Goal: Information Seeking & Learning: Learn about a topic

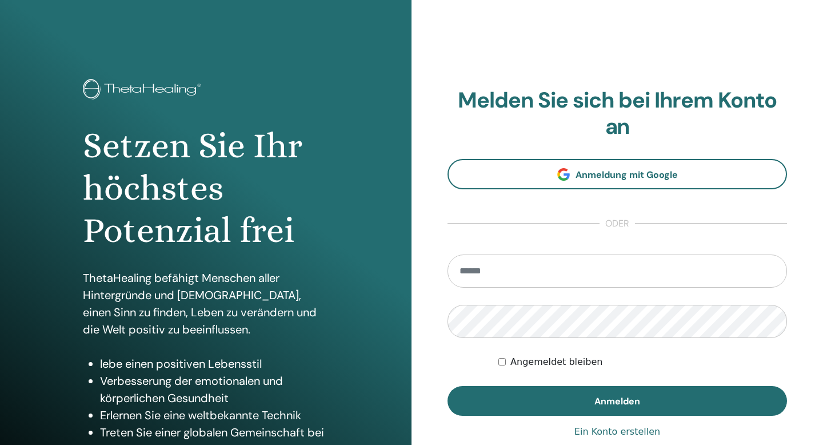
type input "**********"
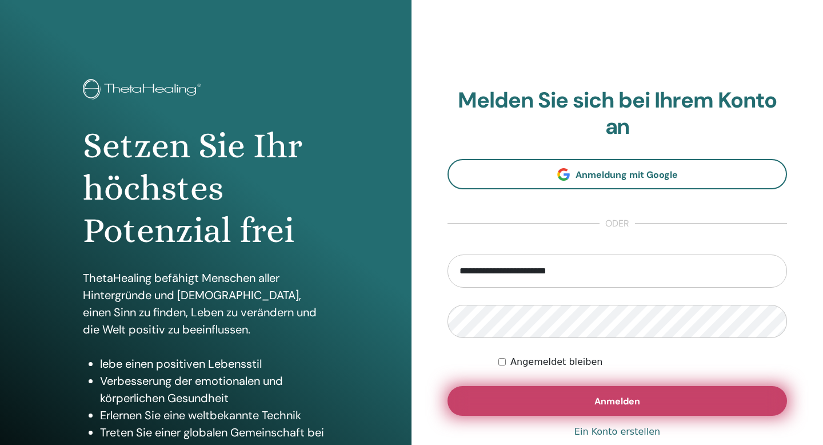
click at [579, 400] on button "Anmelden" at bounding box center [618, 401] width 340 height 30
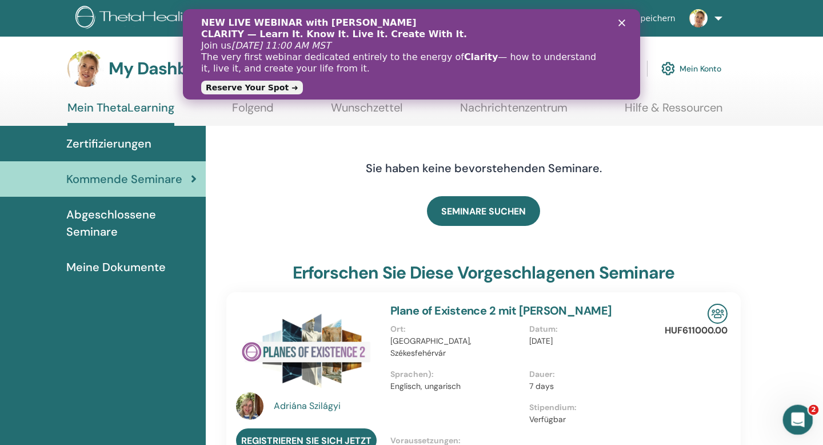
click at [797, 416] on icon "Intercom-Nachrichtendienst öffnen" at bounding box center [796, 417] width 8 height 9
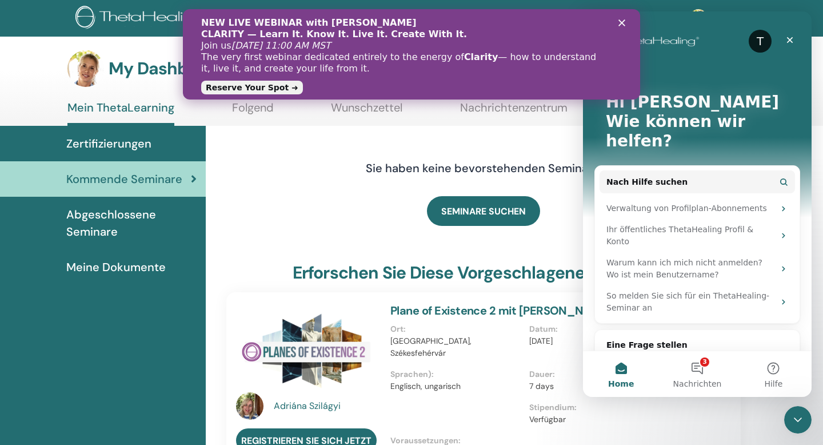
click at [624, 23] on icon "Schließen" at bounding box center [622, 22] width 7 height 7
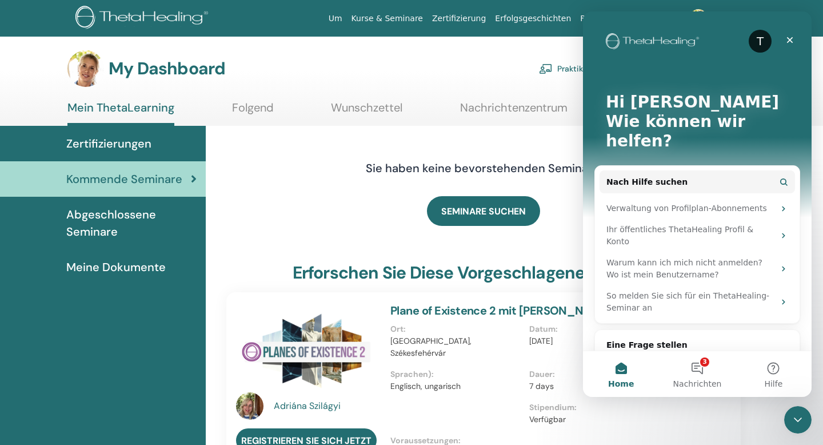
click at [127, 144] on span "Zertifizierungen" at bounding box center [108, 143] width 85 height 17
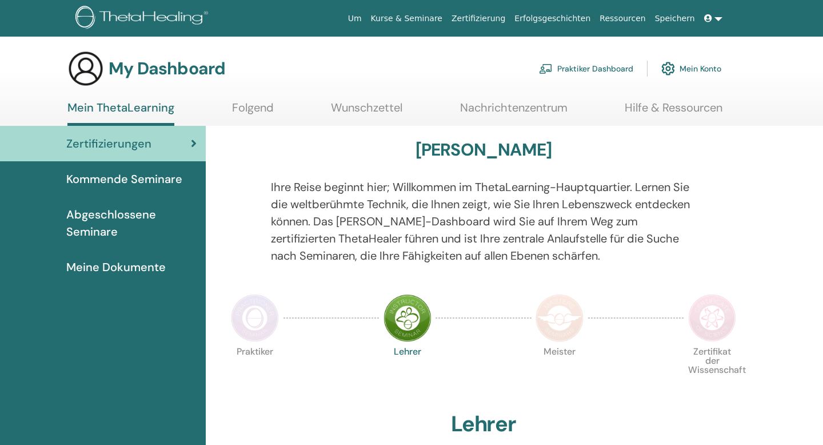
click at [360, 108] on link "Wunschzettel" at bounding box center [366, 112] width 71 height 22
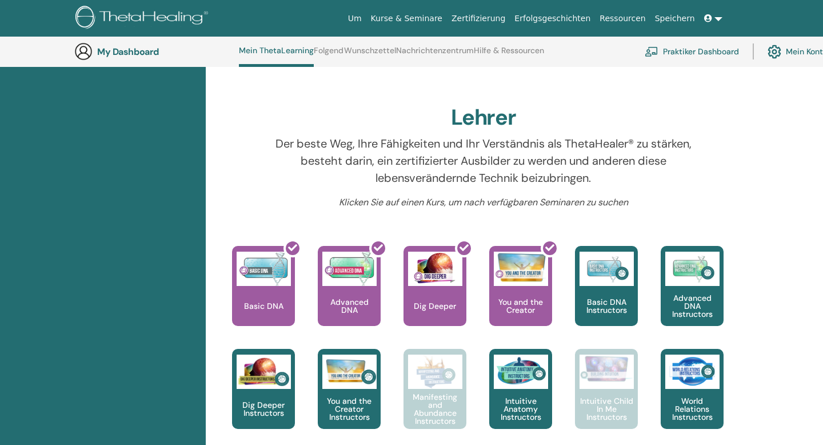
scroll to position [337, 0]
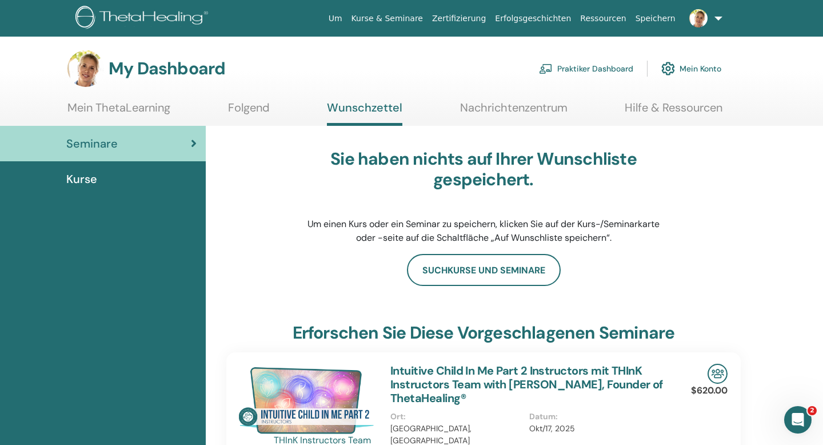
click at [126, 103] on link "Mein ThetaLearning" at bounding box center [118, 112] width 103 height 22
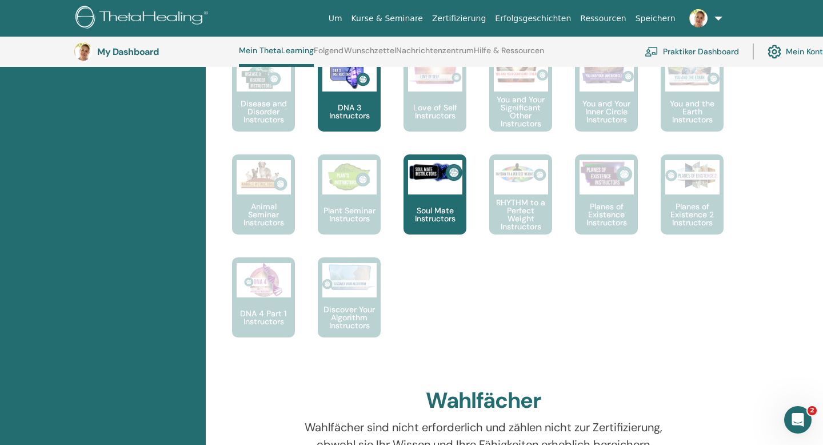
scroll to position [717, 0]
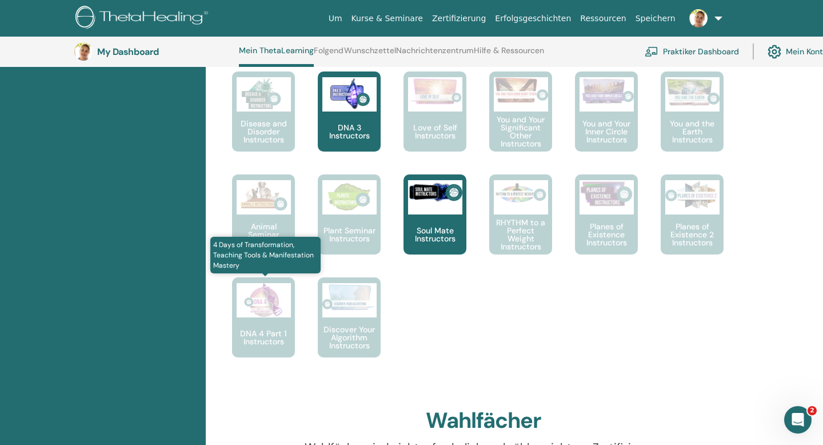
click at [258, 342] on p "DNA 4 Part 1 Instructors" at bounding box center [263, 337] width 63 height 16
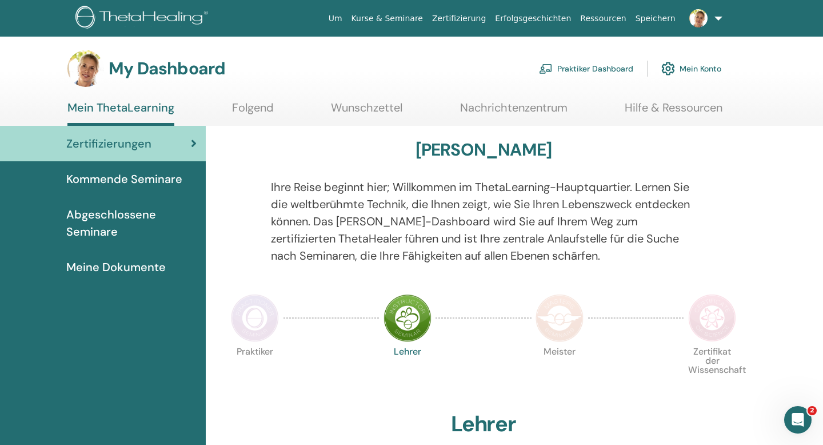
click at [252, 321] on img at bounding box center [255, 318] width 48 height 48
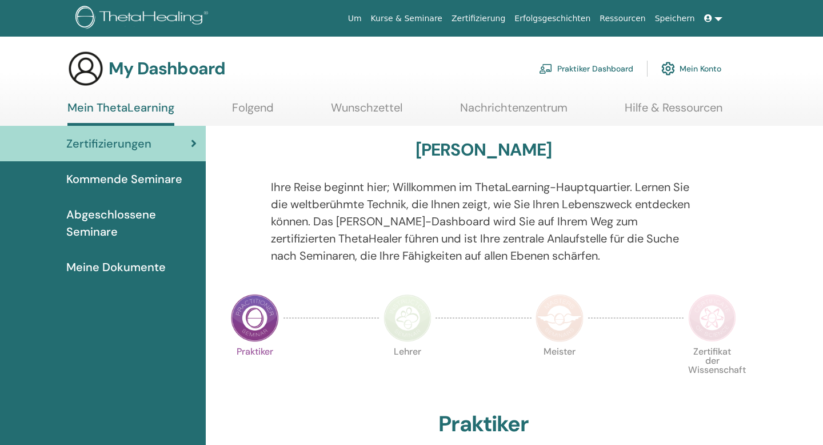
click at [566, 321] on img at bounding box center [560, 318] width 48 height 48
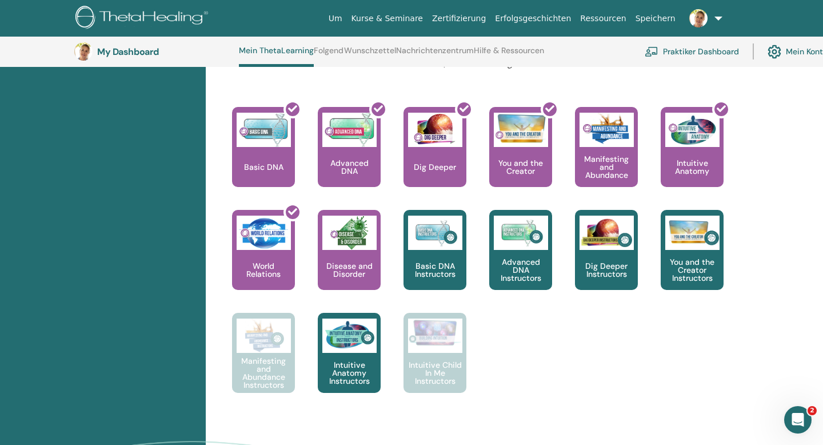
scroll to position [478, 0]
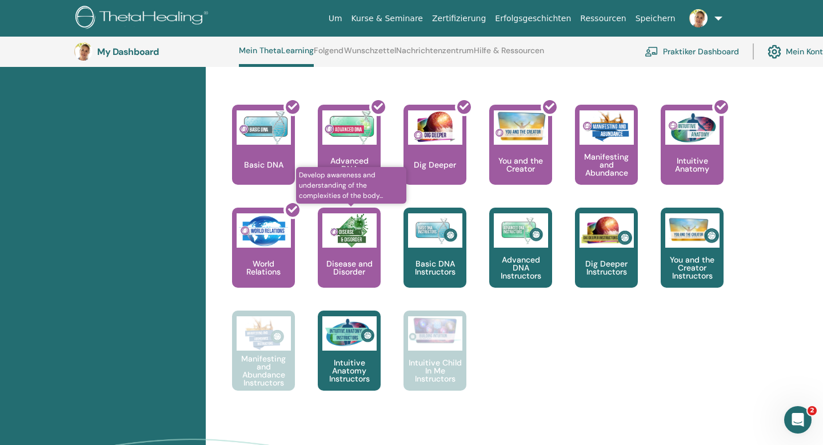
click at [344, 221] on img at bounding box center [349, 230] width 54 height 34
click at [353, 264] on p "Disease and Disorder" at bounding box center [349, 268] width 63 height 16
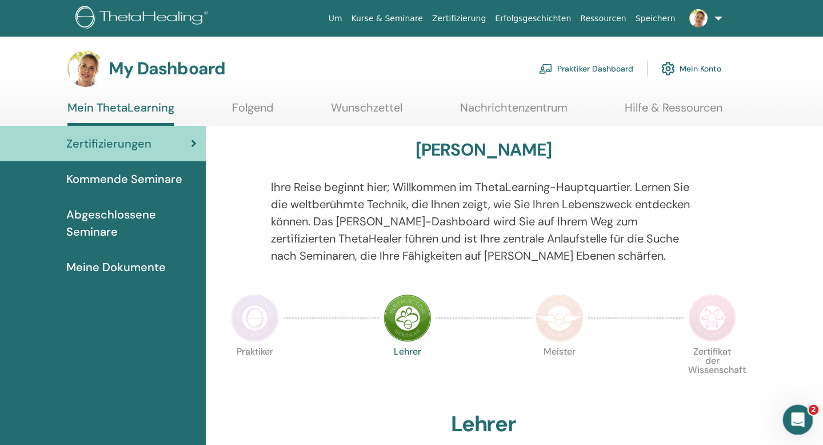
click at [800, 412] on icon "Intercom-Nachrichtendienst öffnen" at bounding box center [796, 418] width 19 height 19
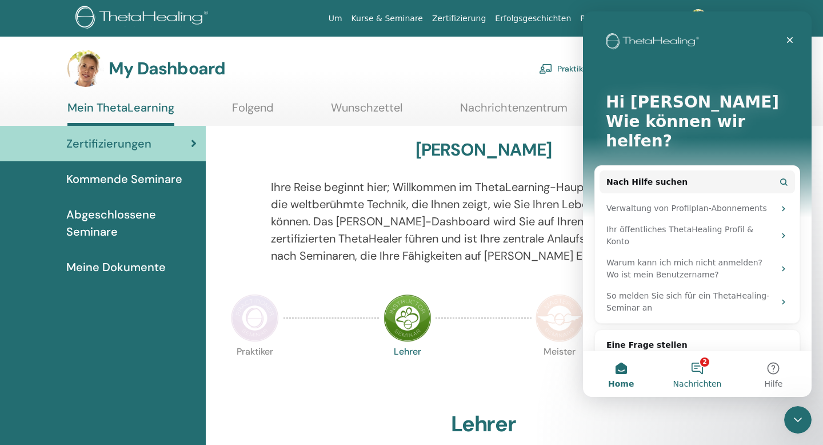
click at [700, 372] on button "2 Nachrichten" at bounding box center [697, 374] width 76 height 46
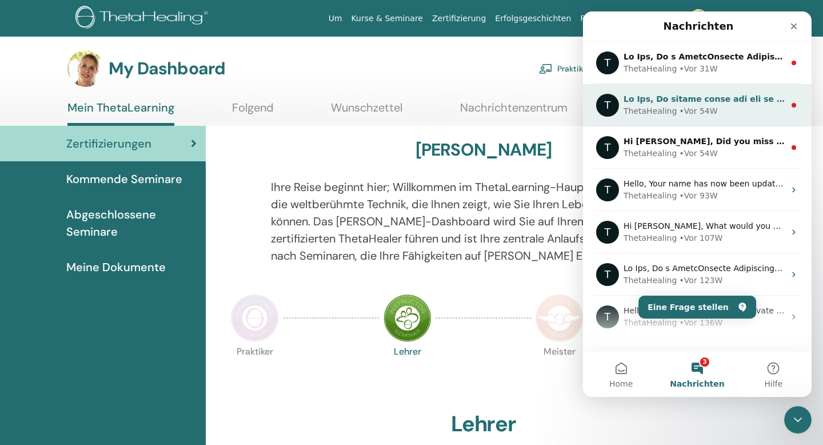
click at [668, 108] on div "ThetaHealing" at bounding box center [650, 111] width 53 height 12
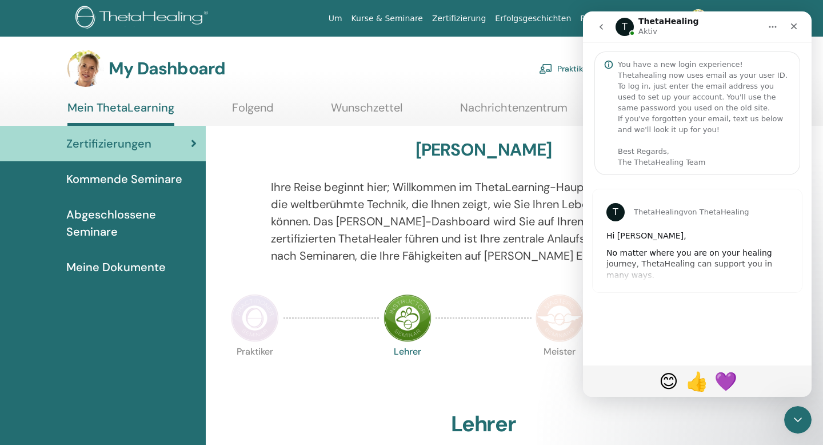
click at [601, 25] on icon "go back" at bounding box center [601, 26] width 9 height 9
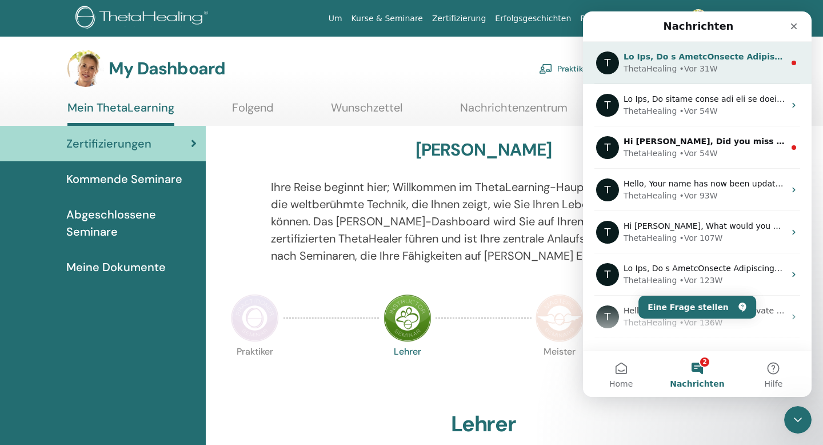
click at [650, 70] on div "ThetaHealing" at bounding box center [650, 69] width 53 height 12
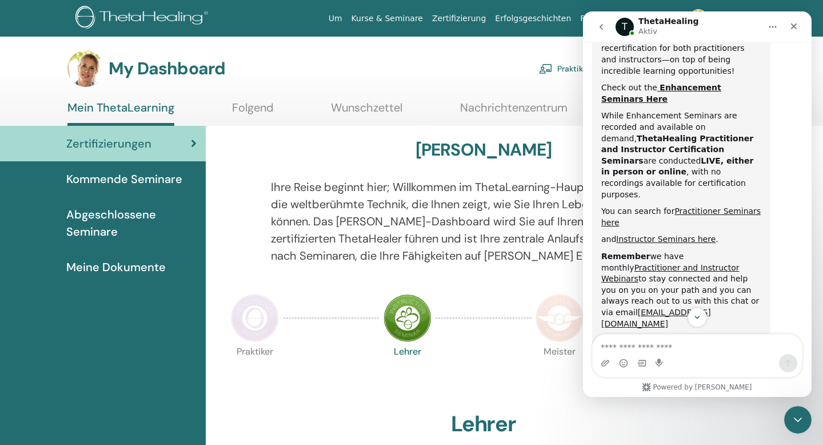
scroll to position [469, 0]
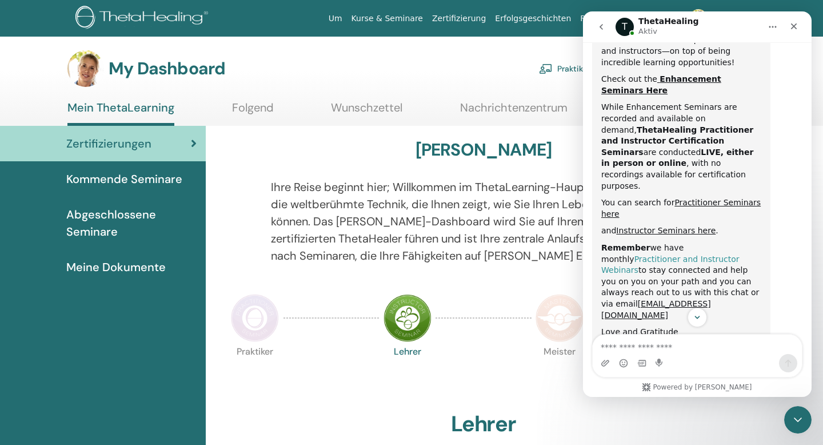
click at [739, 254] on link "Practitioner and Instructor Webinars" at bounding box center [670, 264] width 138 height 21
click at [795, 25] on icon "Schließen" at bounding box center [794, 26] width 6 height 6
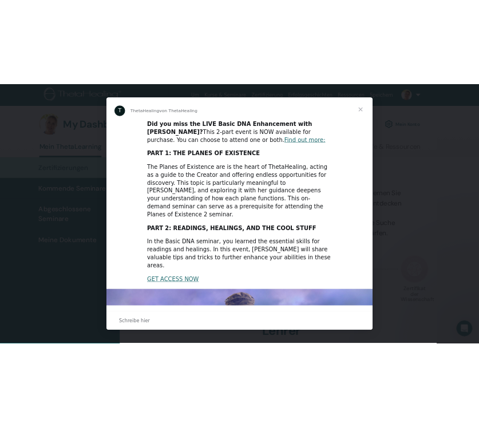
scroll to position [0, 0]
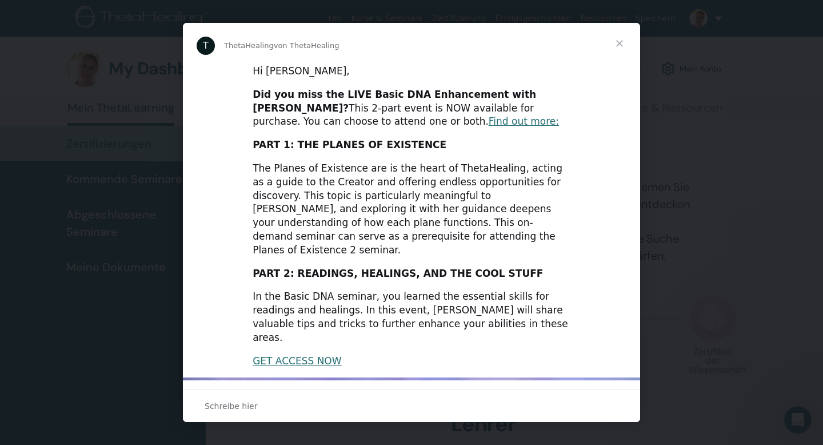
click at [623, 45] on span "Schließen" at bounding box center [619, 43] width 41 height 41
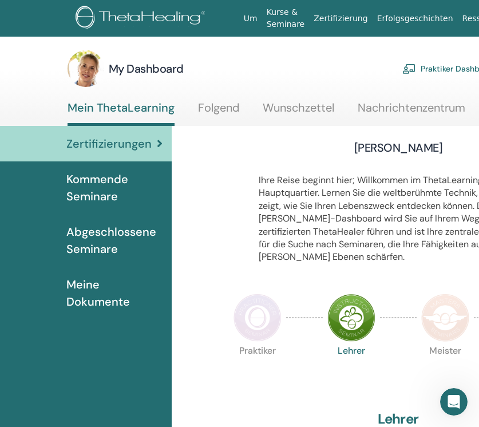
scroll to position [625, 0]
